Goal: Task Accomplishment & Management: Complete application form

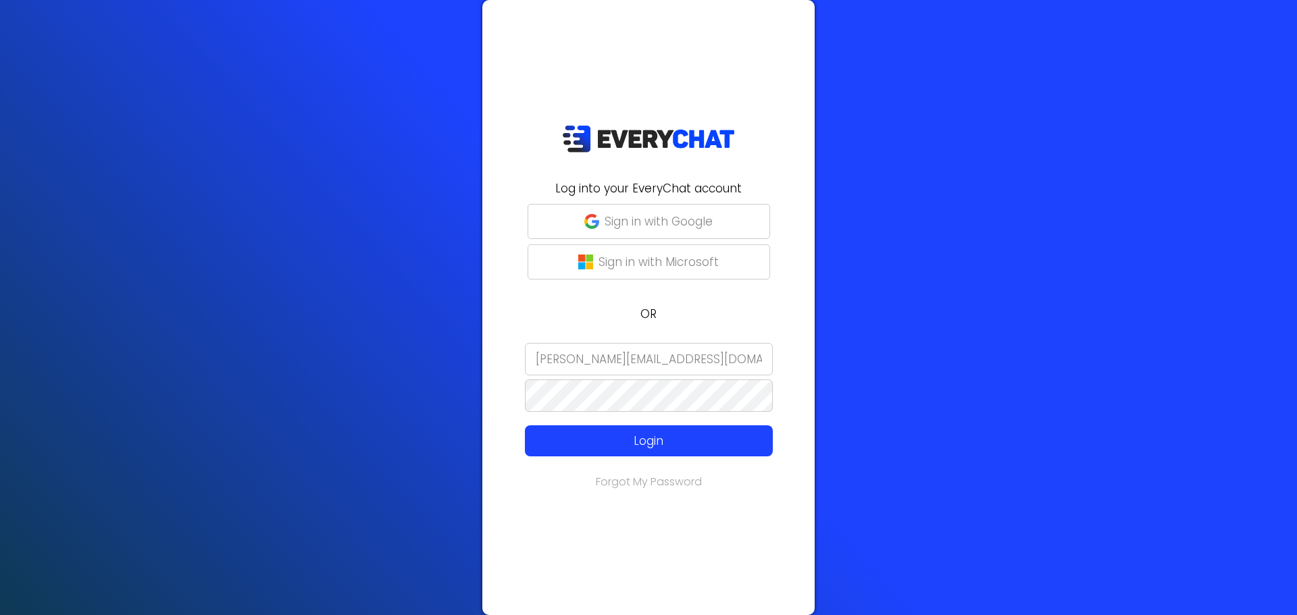
drag, startPoint x: 706, startPoint y: 356, endPoint x: 668, endPoint y: 348, distance: 39.3
click at [668, 348] on input "[PERSON_NAME][EMAIL_ADDRESS][DOMAIN_NAME]" at bounding box center [649, 359] width 248 height 32
drag, startPoint x: 733, startPoint y: 369, endPoint x: 424, endPoint y: 373, distance: 309.3
click at [426, 373] on div "Log into your EveryChat account Sign in with Google Sign in with Microsoft OR […" at bounding box center [648, 307] width 1297 height 615
click at [546, 467] on div "Log into your EveryChat account Sign in with Google Sign in with Microsoft OR t…" at bounding box center [648, 307] width 332 height 615
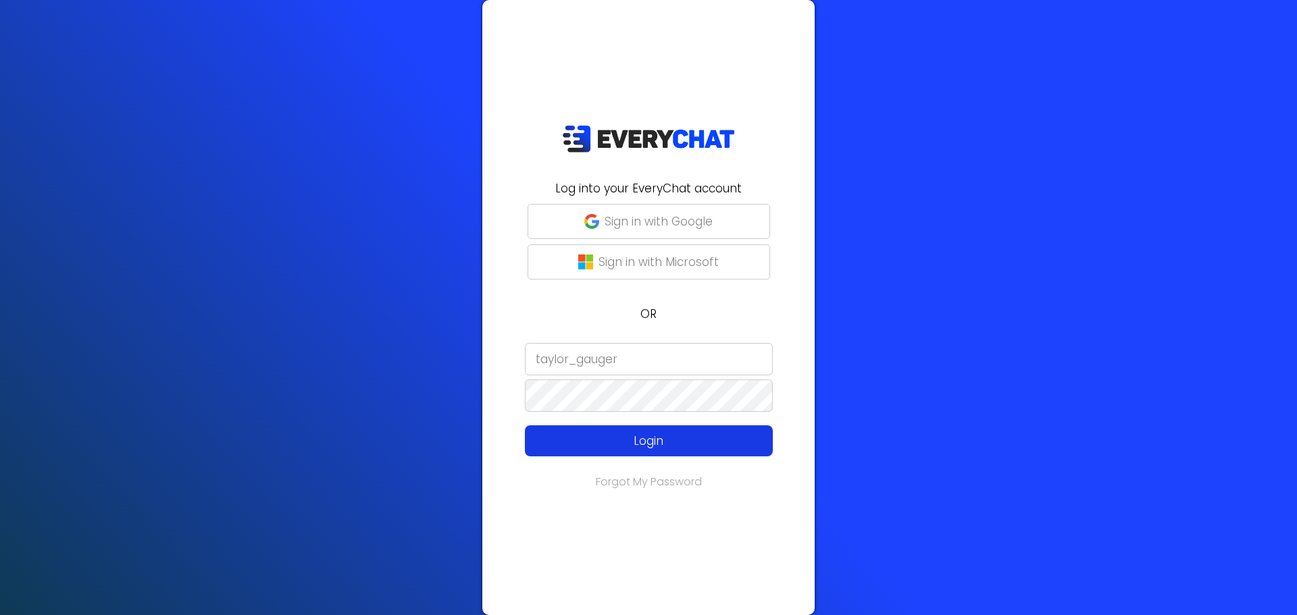
click at [573, 442] on p "Login" at bounding box center [649, 441] width 198 height 18
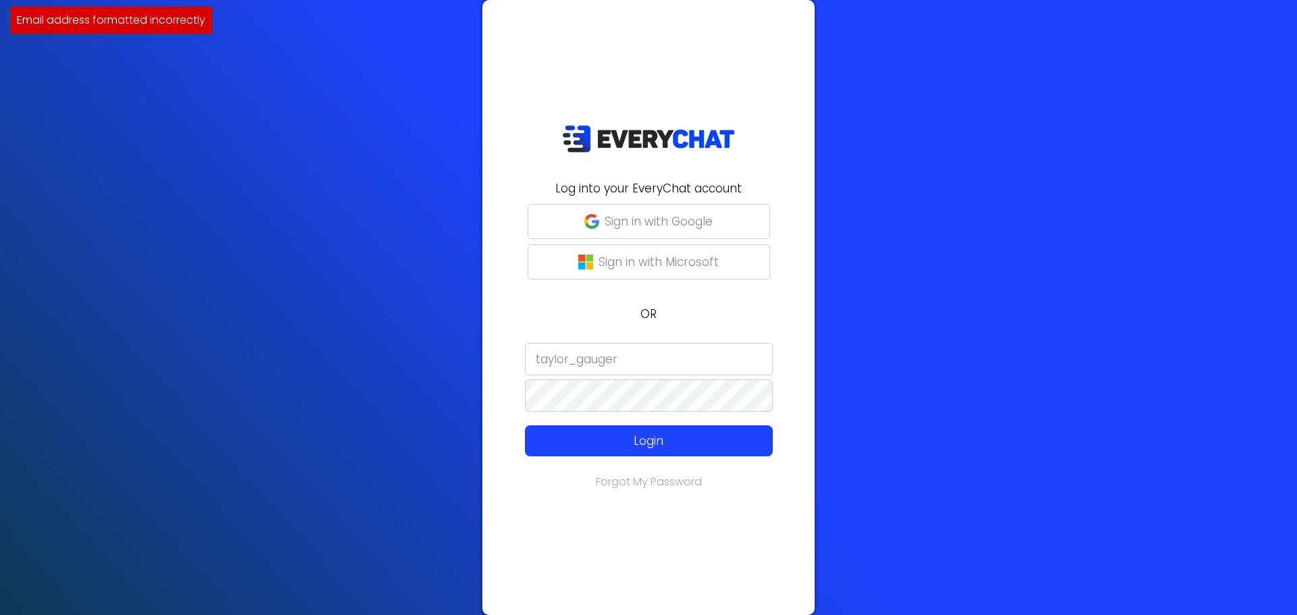
click at [631, 364] on input "taylor_gauger" at bounding box center [649, 359] width 248 height 32
click at [583, 363] on input "taylor_gauger" at bounding box center [649, 359] width 248 height 32
click at [620, 357] on input "taylor_gauger" at bounding box center [649, 359] width 248 height 32
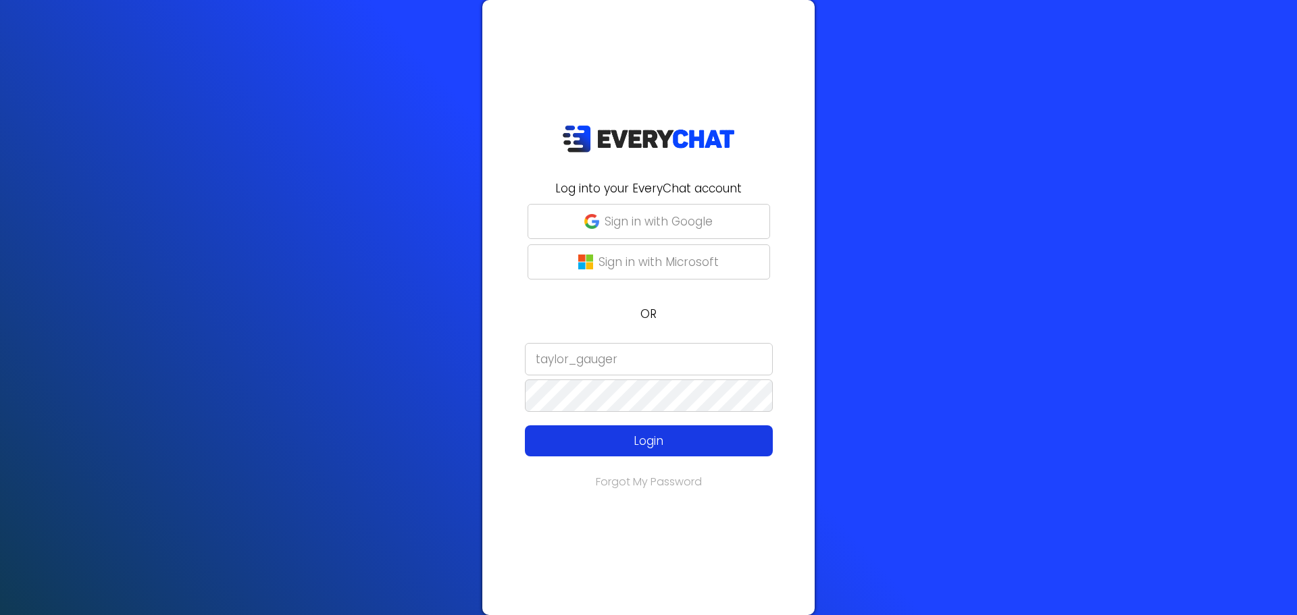
click at [626, 446] on p "Login" at bounding box center [649, 441] width 198 height 18
click at [639, 365] on input "taylor_gauger" at bounding box center [649, 359] width 248 height 32
click at [532, 359] on input "taylor_gauger" at bounding box center [649, 359] width 248 height 32
click at [613, 446] on p "Login" at bounding box center [649, 441] width 198 height 18
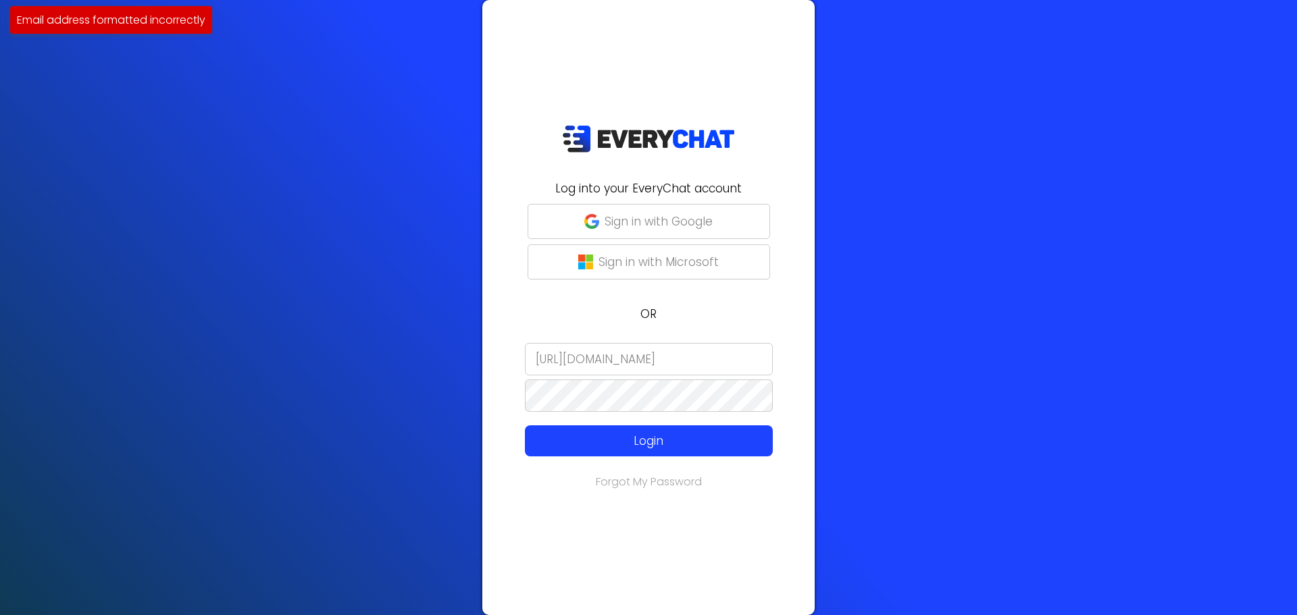
drag, startPoint x: 697, startPoint y: 365, endPoint x: 376, endPoint y: 318, distance: 324.2
click at [378, 319] on div "Log into your EveryChat account Sign in with Google Sign in with Microsoft OR […" at bounding box center [648, 307] width 1297 height 615
click at [663, 353] on input "taylor_gauger" at bounding box center [649, 359] width 248 height 32
click at [538, 360] on input "taylor_gauger" at bounding box center [649, 359] width 248 height 32
click at [584, 367] on input "Taylor_gauger" at bounding box center [649, 359] width 248 height 32
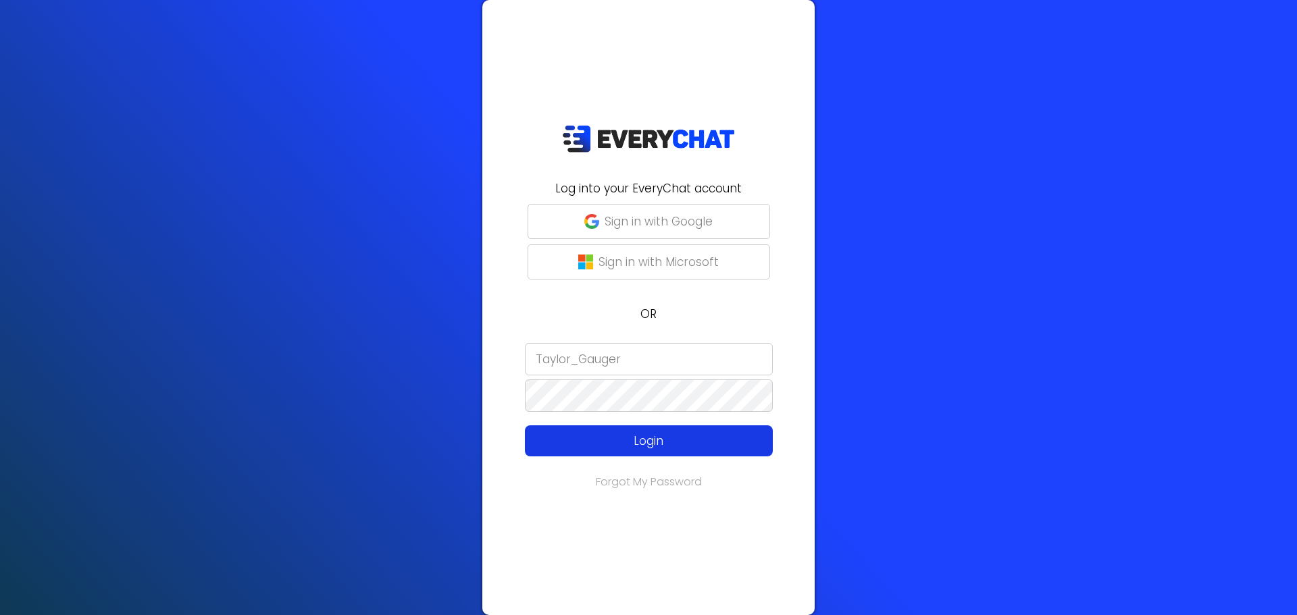
click at [625, 432] on p "Login" at bounding box center [649, 441] width 198 height 18
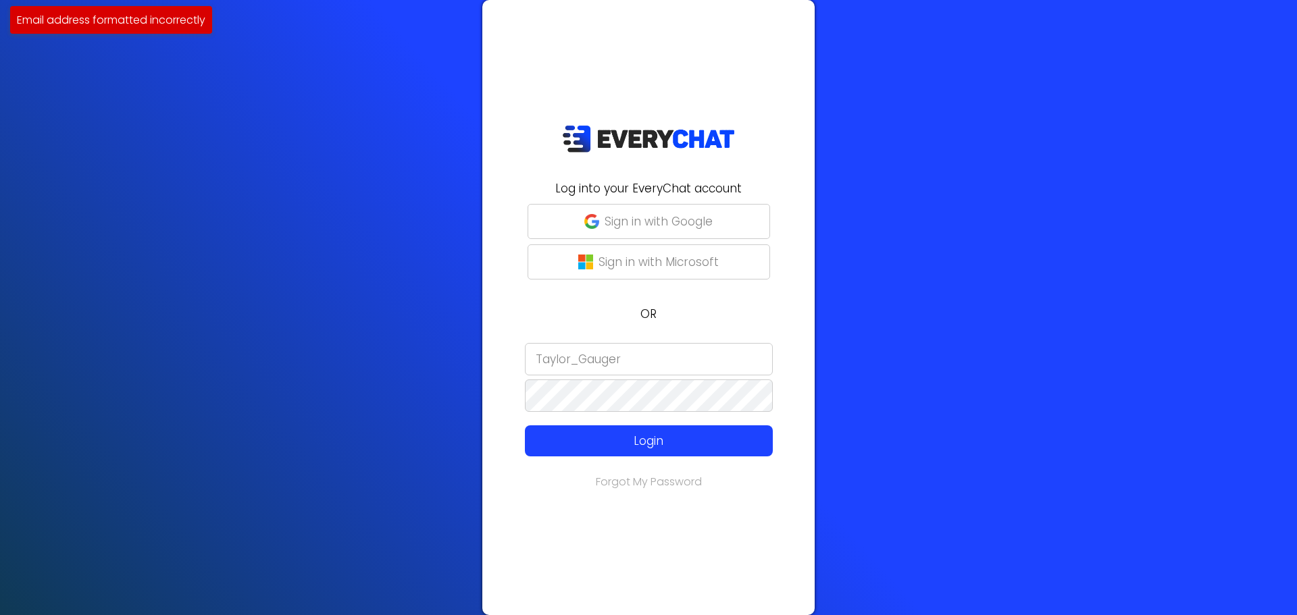
click at [584, 359] on input "Taylor_Gauger" at bounding box center [649, 359] width 248 height 32
click at [606, 435] on p "Login" at bounding box center [649, 441] width 198 height 18
click at [606, 436] on p "Login" at bounding box center [649, 441] width 198 height 18
drag, startPoint x: 625, startPoint y: 365, endPoint x: 448, endPoint y: 361, distance: 177.0
click at [452, 361] on div "Log into your EveryChat account Sign in with Google Sign in with Microsoft OR T…" at bounding box center [648, 307] width 1297 height 615
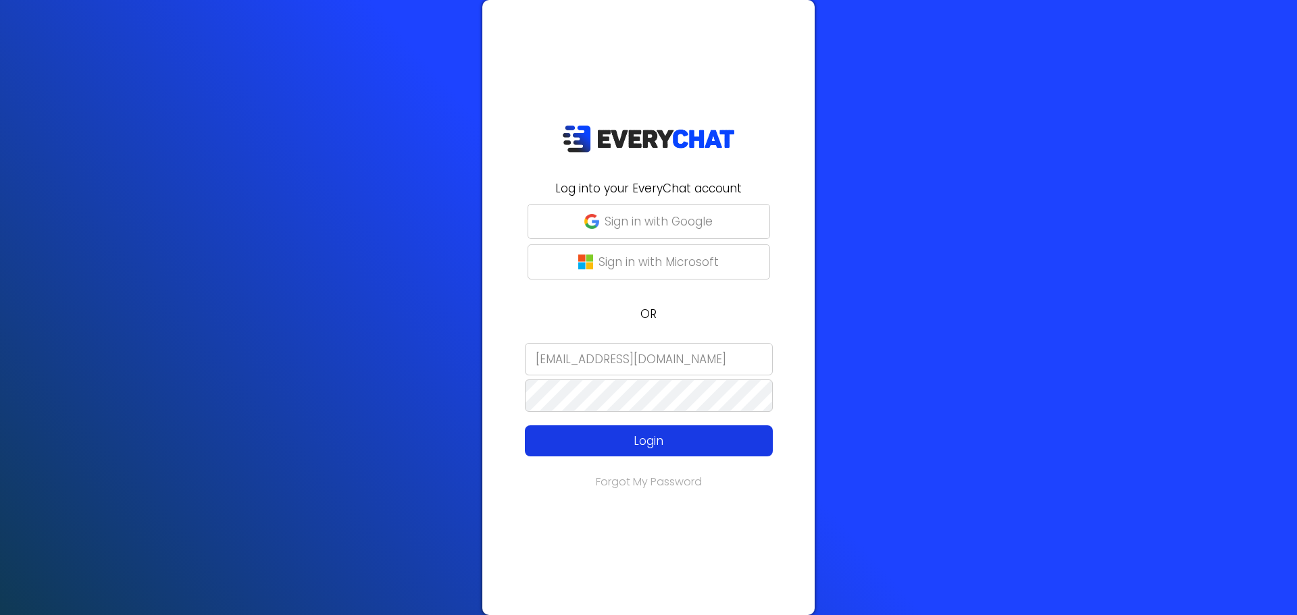
type input "[EMAIL_ADDRESS][DOMAIN_NAME]"
click at [700, 447] on p "Login" at bounding box center [649, 441] width 198 height 18
